Goal: Task Accomplishment & Management: Manage account settings

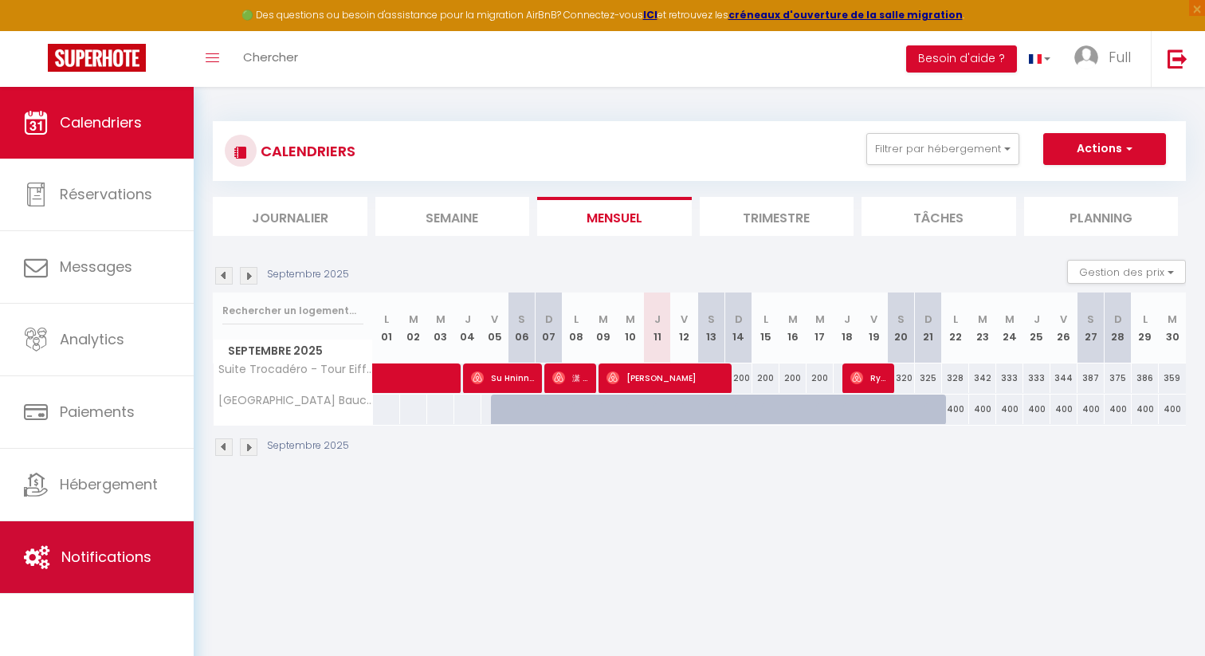
click at [92, 537] on link "Notifications" at bounding box center [97, 557] width 194 height 72
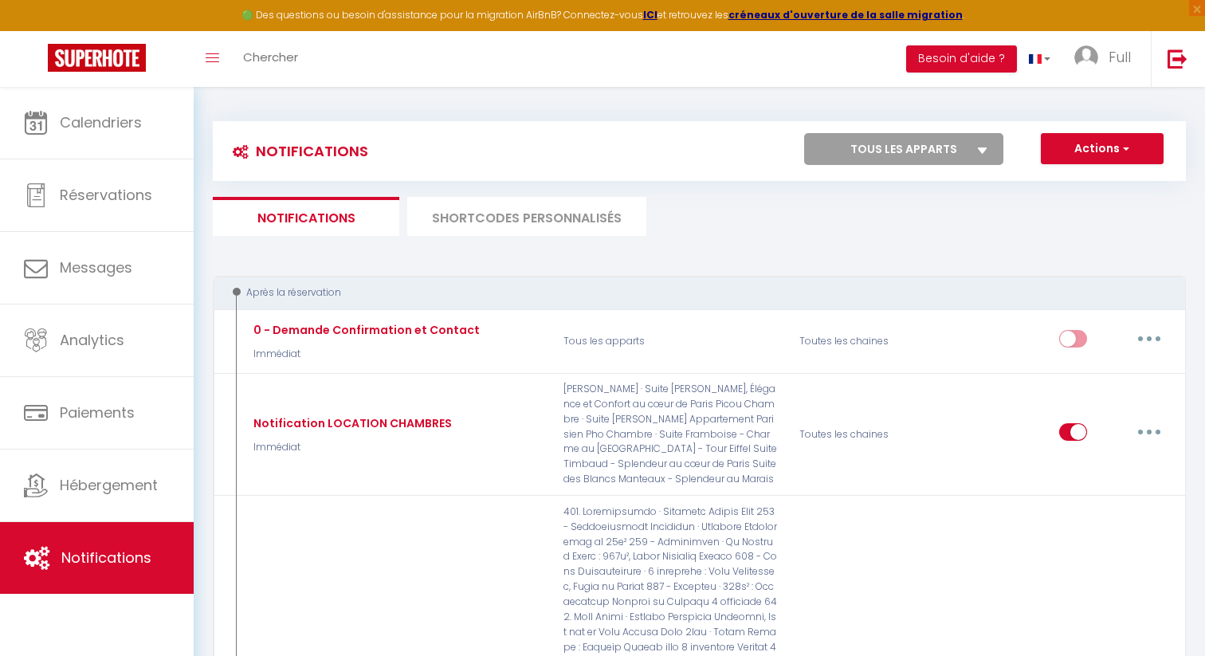
select select
checkbox input "false"
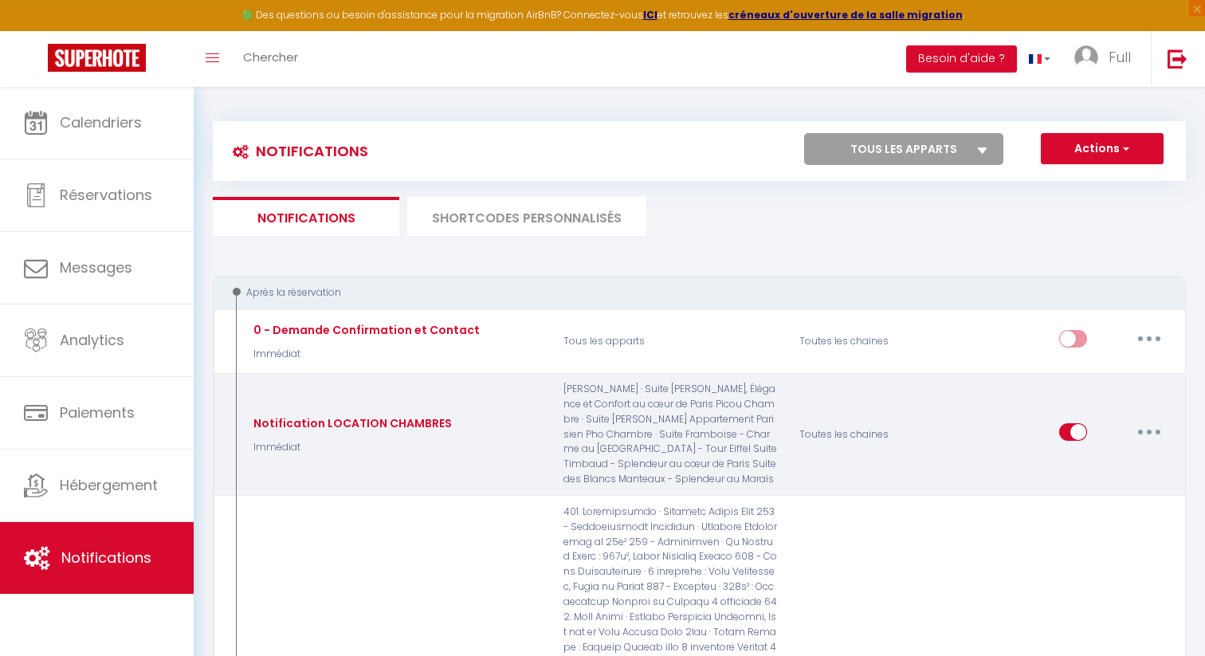
select select
checkbox input "false"
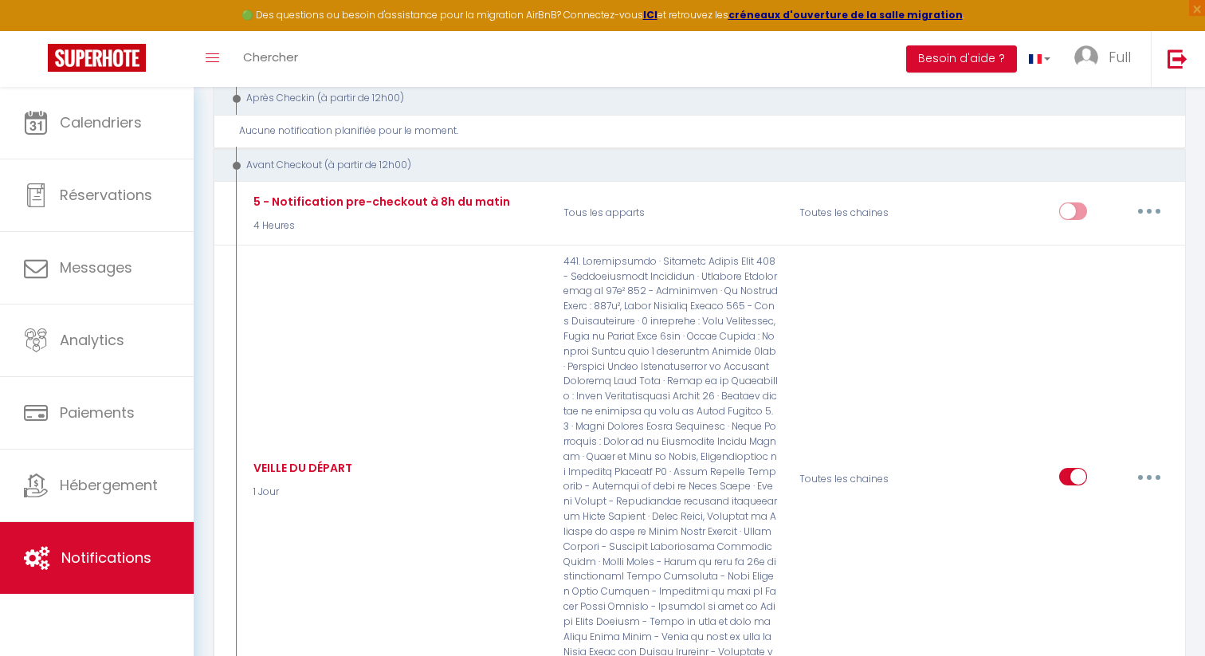
scroll to position [3320, 0]
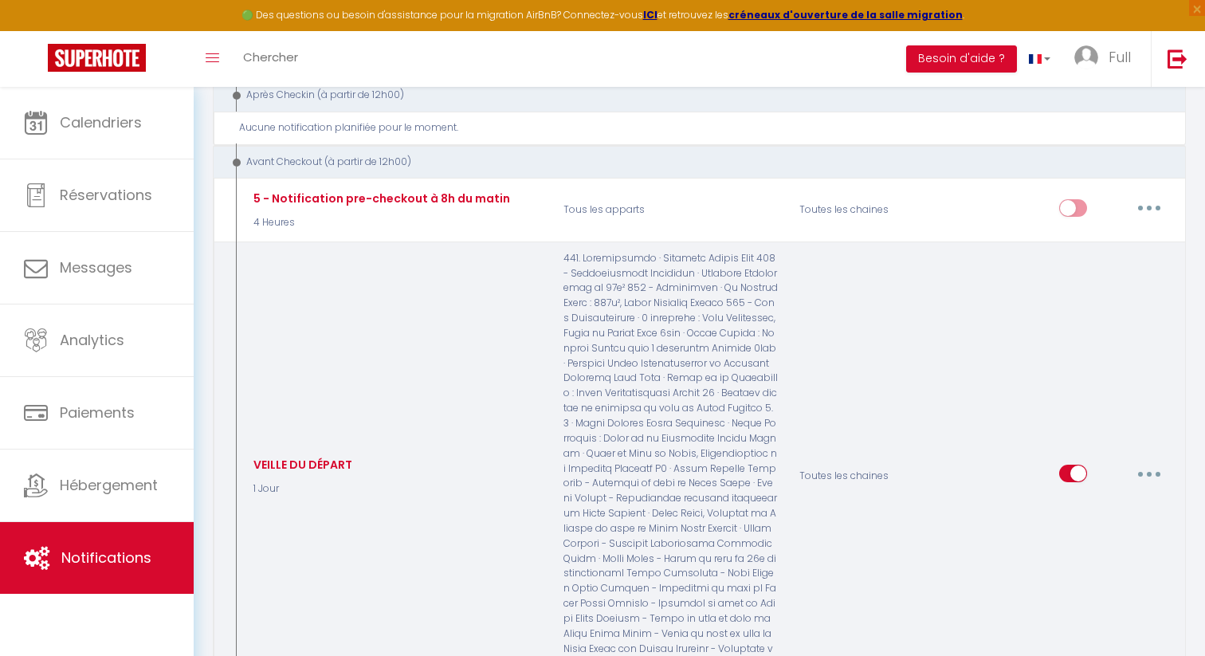
click at [1153, 460] on button "button" at bounding box center [1148, 472] width 45 height 25
click at [1118, 496] on link "Editer" at bounding box center [1107, 509] width 118 height 27
type input "VEILLE DU DÉPART"
select select "4"
select select "1 Jour"
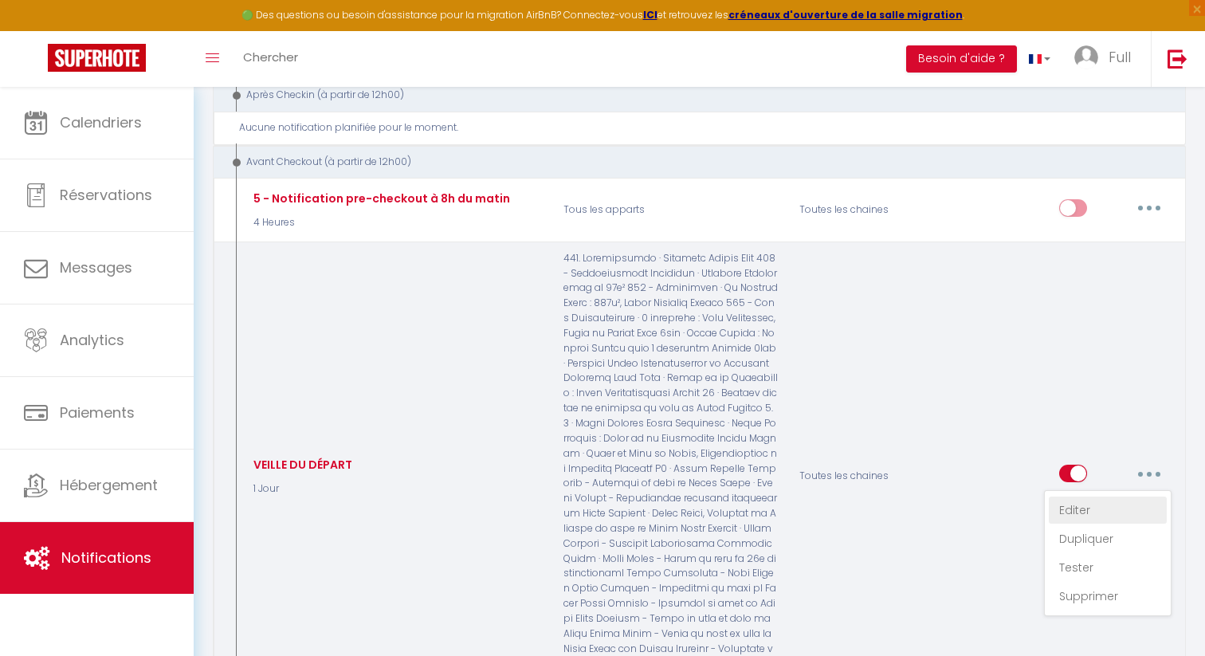
select select "if_booking_is_paid"
checkbox input "true"
checkbox input "false"
radio input "true"
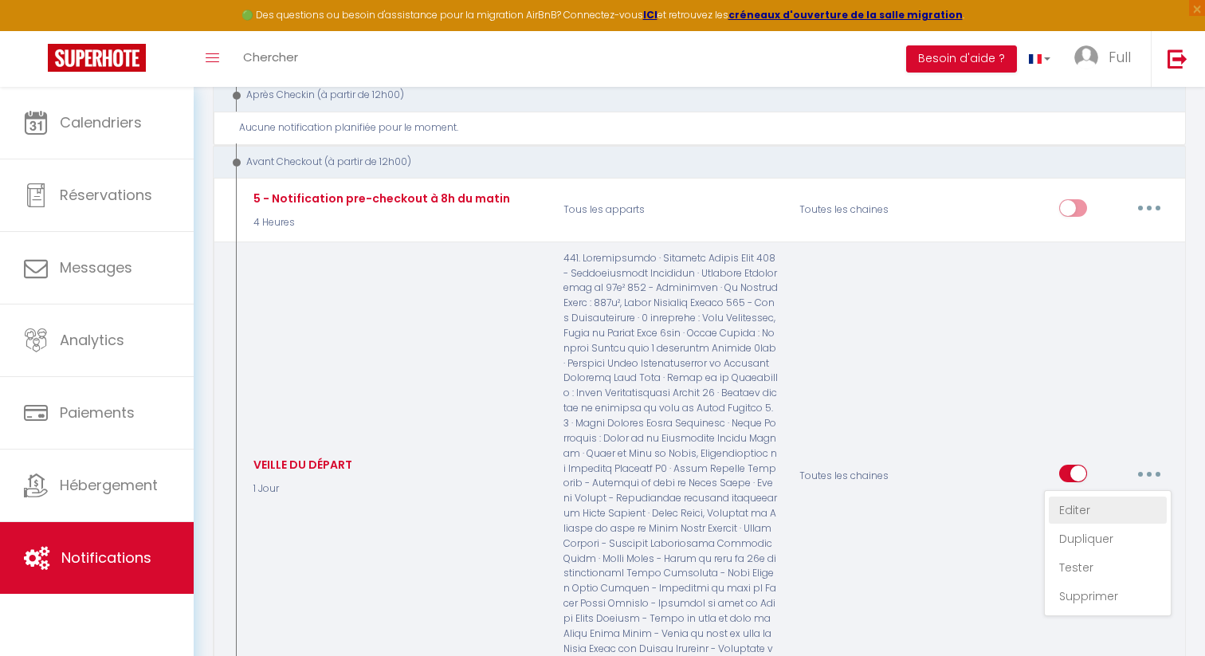
type input "Informations pour le Check Out"
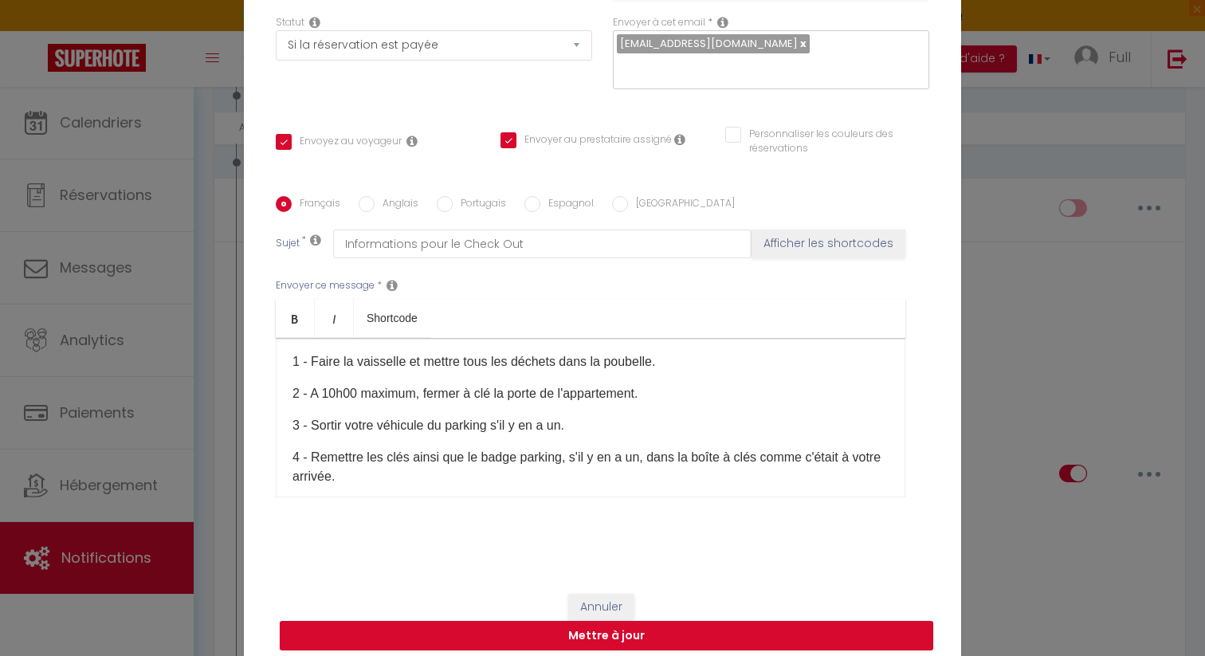
scroll to position [196, 0]
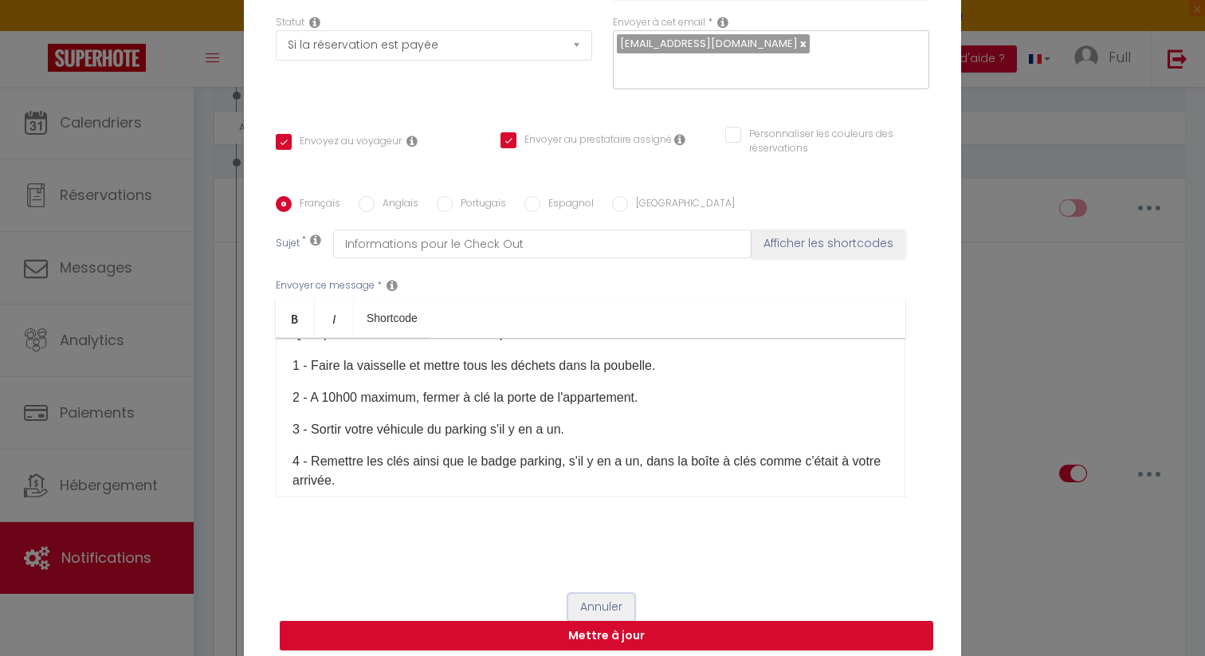
click at [613, 593] on button "Annuler" at bounding box center [601, 606] width 66 height 27
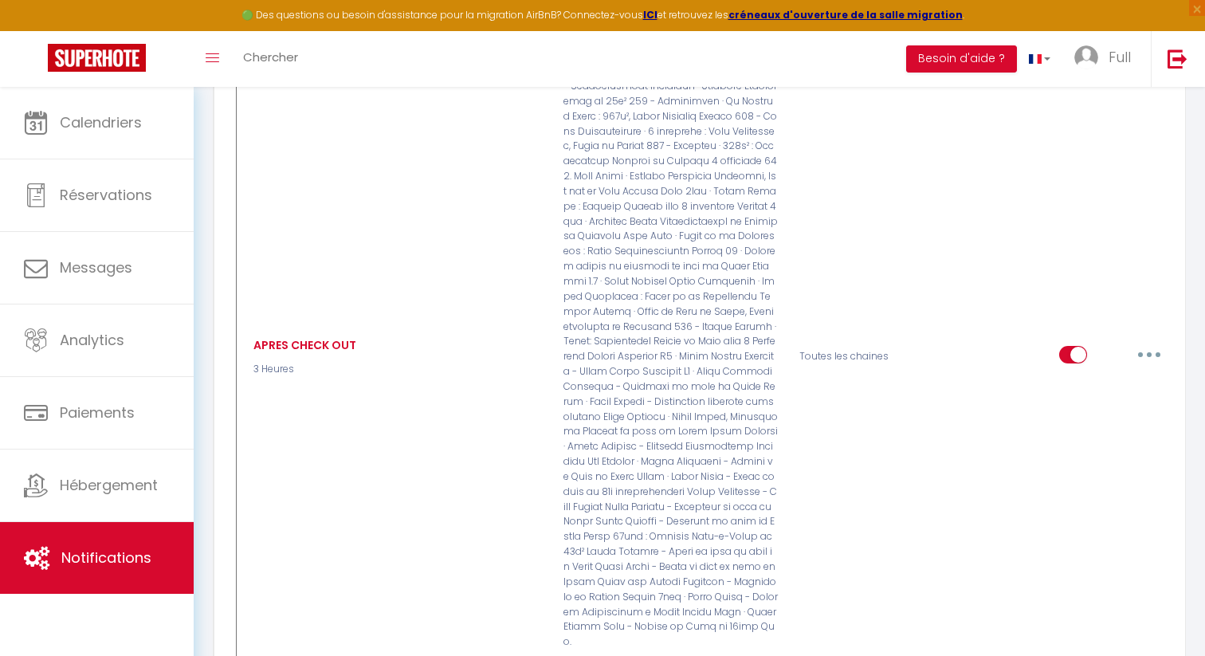
scroll to position [4456, 0]
